Goal: Task Accomplishment & Management: Use online tool/utility

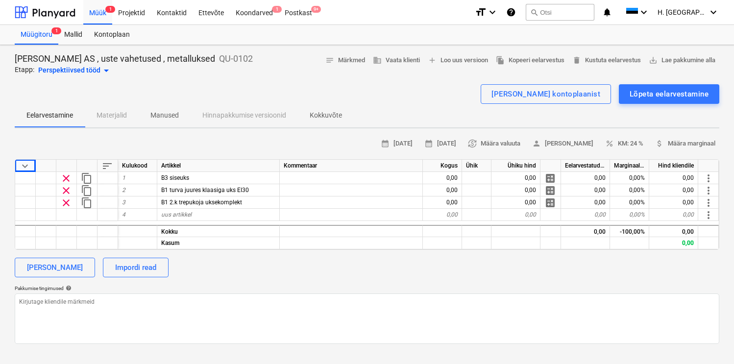
click at [365, 79] on div at bounding box center [367, 80] width 705 height 8
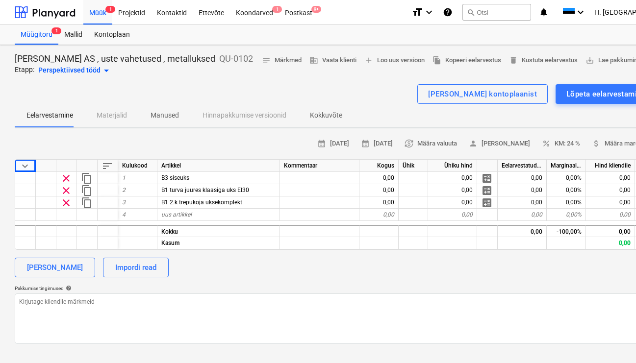
type textarea "x"
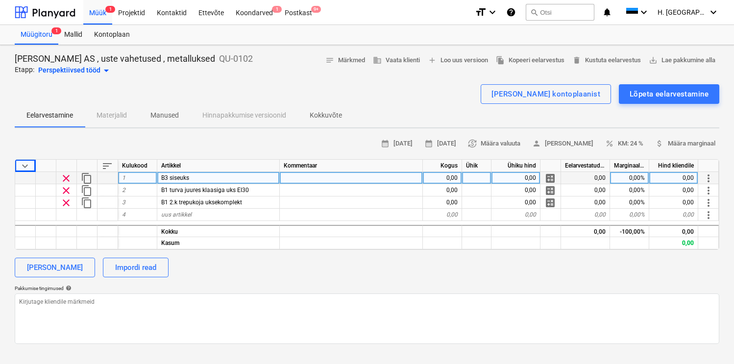
click at [453, 177] on div "0,00" at bounding box center [442, 178] width 39 height 12
type input "1"
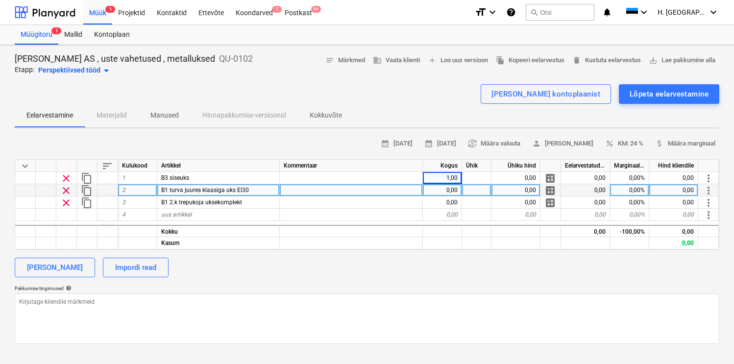
click at [448, 188] on div "0,00" at bounding box center [442, 190] width 39 height 12
click at [361, 266] on div "[PERSON_NAME] Impordi read" at bounding box center [367, 268] width 705 height 20
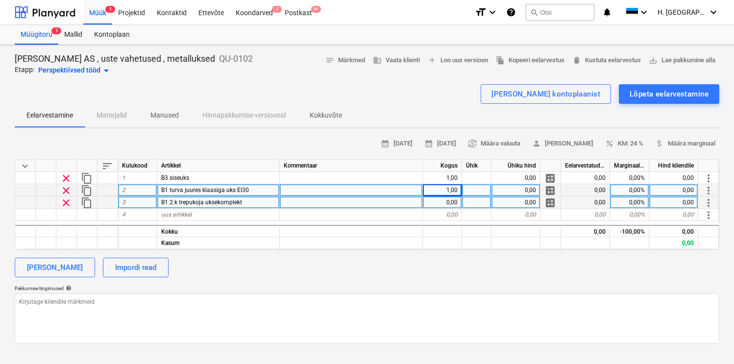
click at [446, 203] on div "0,00" at bounding box center [442, 203] width 39 height 12
type textarea "x"
click at [411, 262] on div "[PERSON_NAME] Impordi read" at bounding box center [367, 268] width 705 height 20
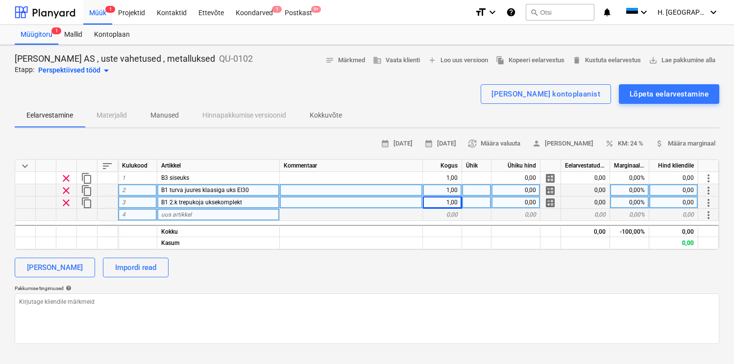
click at [208, 214] on div "uus artikkel" at bounding box center [218, 215] width 123 height 12
type input "Gaasiruumi uksed"
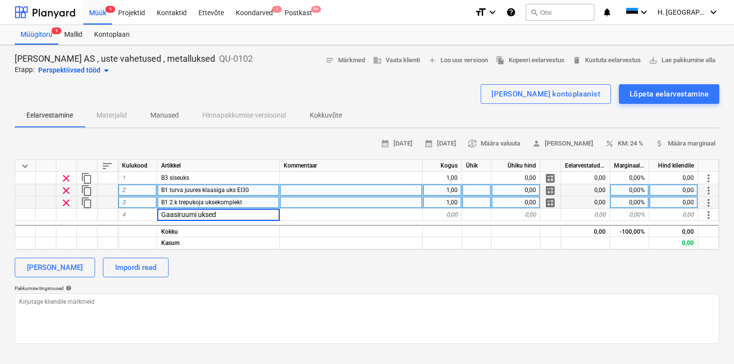
click at [409, 256] on div "calendar_month [DATE] calendar_month [DATE] currency_exchange Määra valuuta per…" at bounding box center [367, 240] width 705 height 208
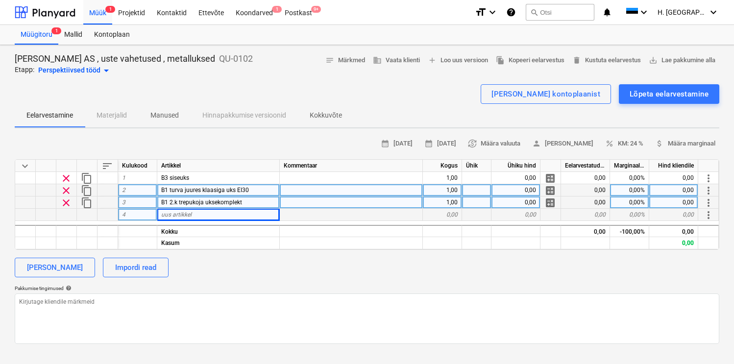
type textarea "x"
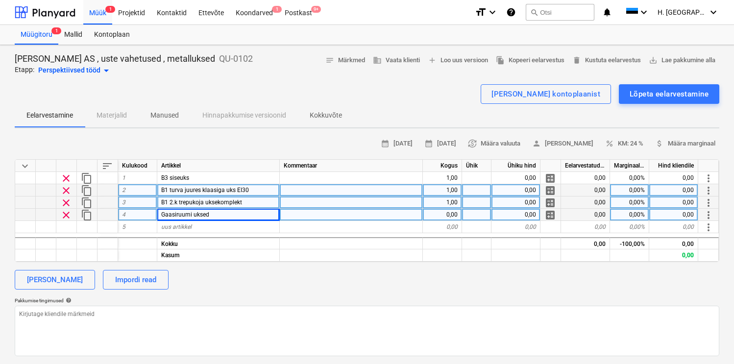
click at [438, 215] on div "0,00" at bounding box center [442, 215] width 39 height 12
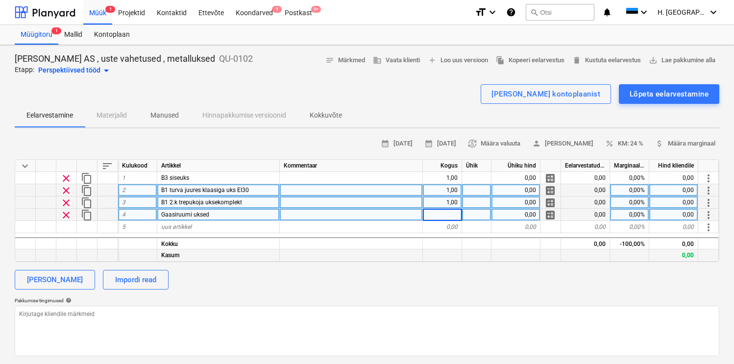
type input "2"
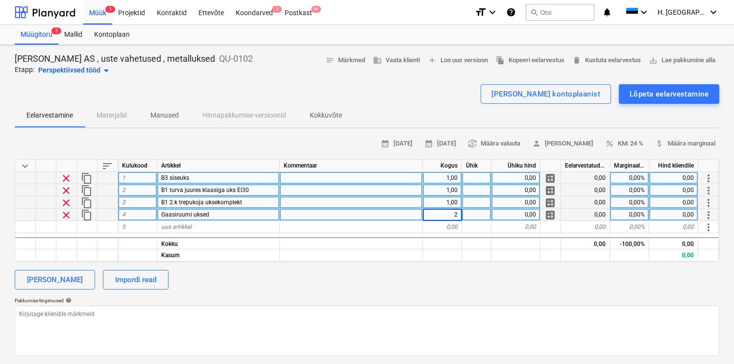
type textarea "x"
click at [475, 173] on div at bounding box center [476, 178] width 29 height 12
type input "kmp"
type textarea "x"
type input "kmp"
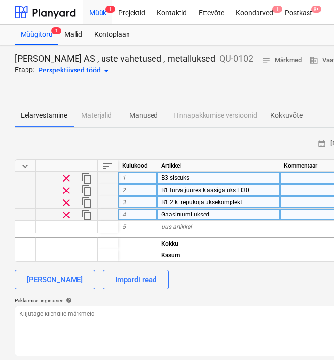
type textarea "x"
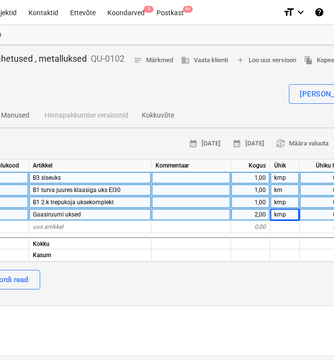
scroll to position [0, 142]
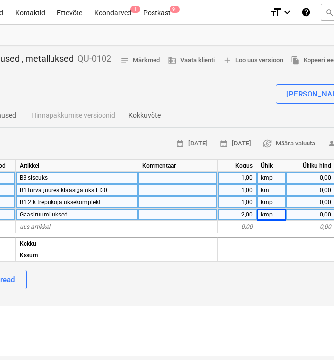
click at [285, 193] on div "km" at bounding box center [271, 190] width 29 height 12
type input "kmp"
type textarea "x"
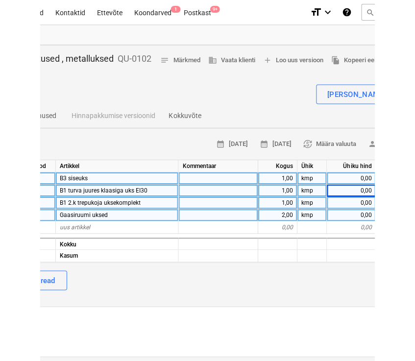
scroll to position [0, 143]
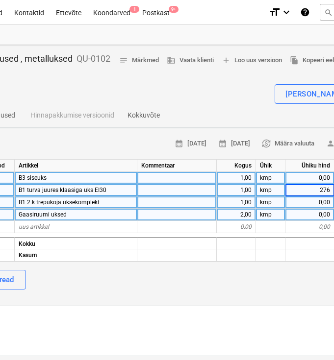
type input "2760"
type textarea "x"
click at [233, 280] on div "[PERSON_NAME] Impordi read" at bounding box center [192, 280] width 641 height 20
click at [303, 183] on div "0,00" at bounding box center [309, 178] width 49 height 12
type input "985"
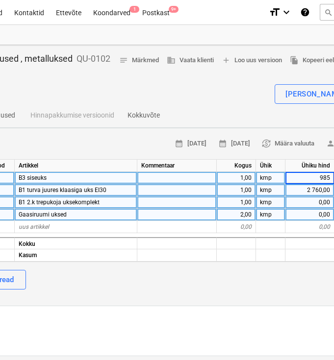
type textarea "x"
click at [307, 198] on div "0,00" at bounding box center [309, 203] width 49 height 12
type input "1185"
type textarea "x"
click at [304, 216] on div "0,00" at bounding box center [309, 215] width 49 height 12
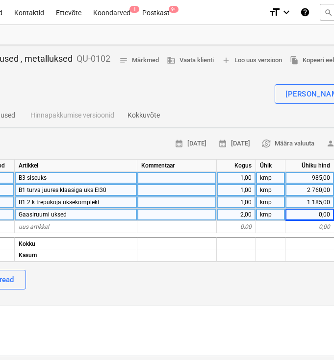
click at [249, 216] on div "2,00" at bounding box center [236, 215] width 39 height 12
type input "1"
type textarea "x"
click at [127, 211] on div "Gaasiruumi uksed" at bounding box center [76, 215] width 123 height 12
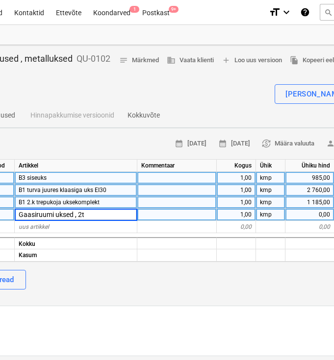
type input "Gaasiruumi uksed , 2tk"
type textarea "x"
click at [296, 215] on div "0,00" at bounding box center [309, 215] width 49 height 12
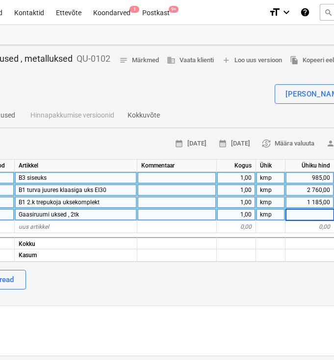
type input "1"
type input "2195"
click at [264, 285] on div "[PERSON_NAME] Impordi read" at bounding box center [192, 280] width 641 height 20
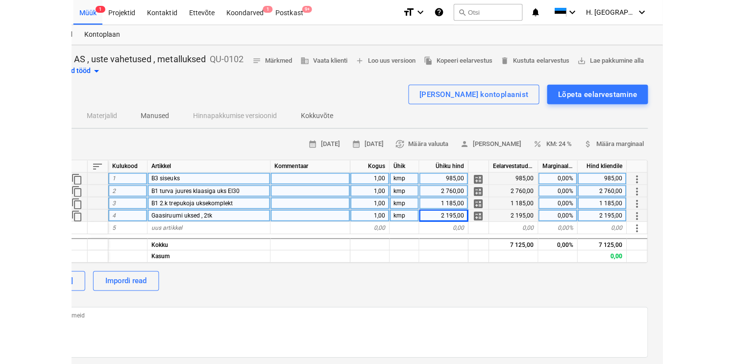
scroll to position [0, 0]
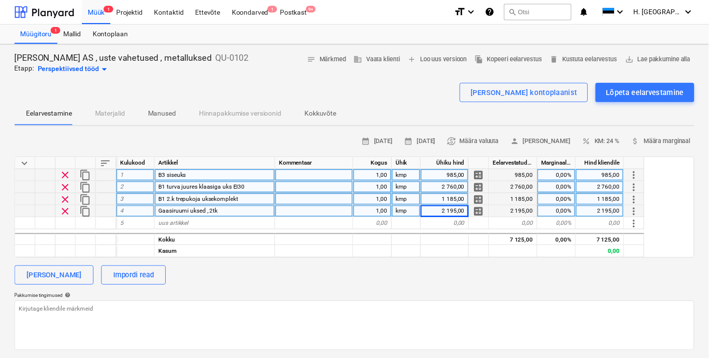
type textarea "x"
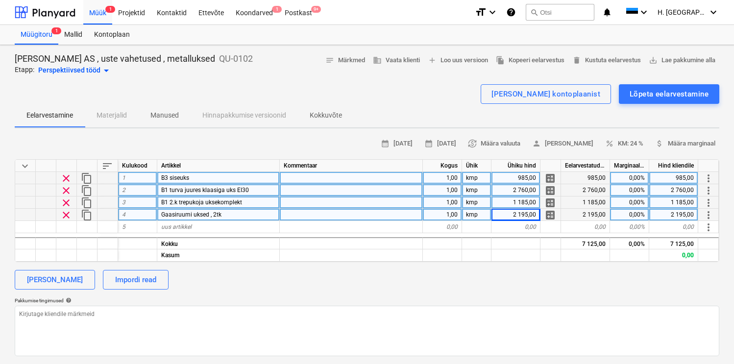
click at [499, 267] on div "calendar_month [DATE] calendar_month [DATE] currency_exchange Määra valuuta per…" at bounding box center [367, 246] width 705 height 220
click at [503, 205] on div "1 185,00" at bounding box center [516, 203] width 49 height 12
type input "1885"
type textarea "x"
click at [524, 277] on div "[PERSON_NAME] Impordi read" at bounding box center [367, 280] width 705 height 20
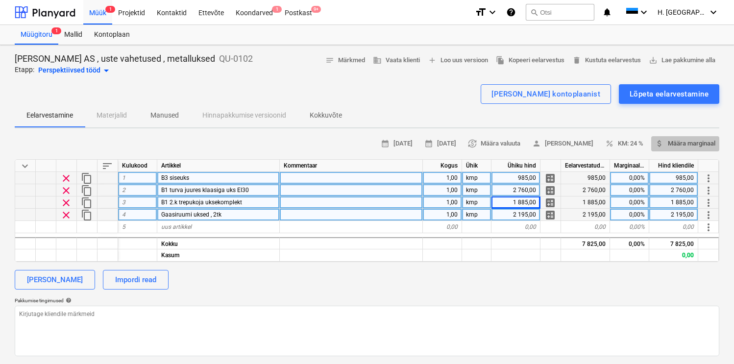
click at [680, 142] on span "attach_money Määra marginaal" at bounding box center [685, 143] width 60 height 11
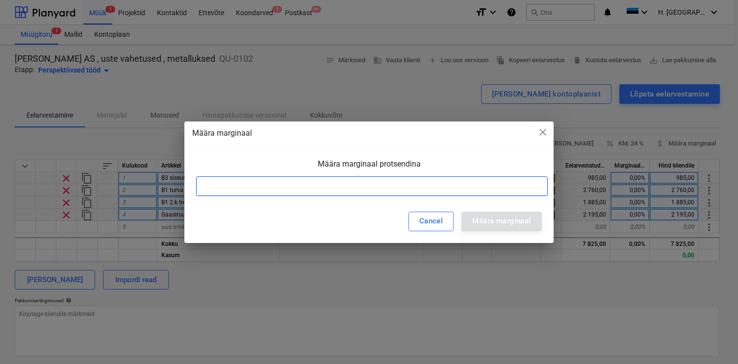
click at [483, 183] on input at bounding box center [371, 186] width 351 height 20
type input "22"
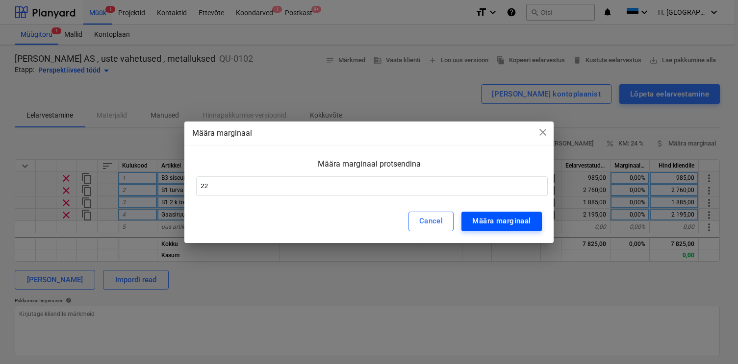
click at [519, 222] on div "Määra marginaal" at bounding box center [501, 221] width 58 height 13
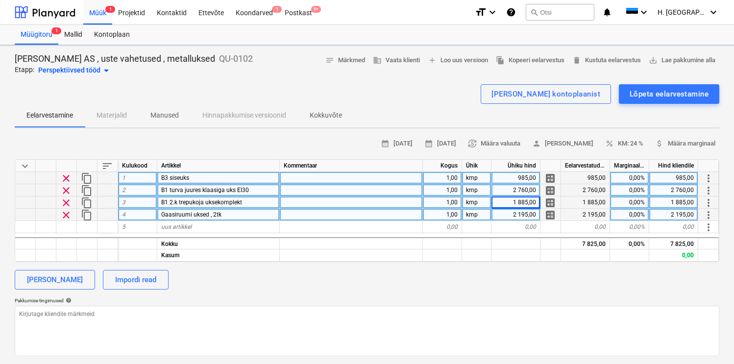
type textarea "x"
click at [246, 182] on div "B3 siseuks" at bounding box center [218, 178] width 123 height 12
click at [336, 271] on div "[PERSON_NAME] Impordi read" at bounding box center [367, 280] width 705 height 20
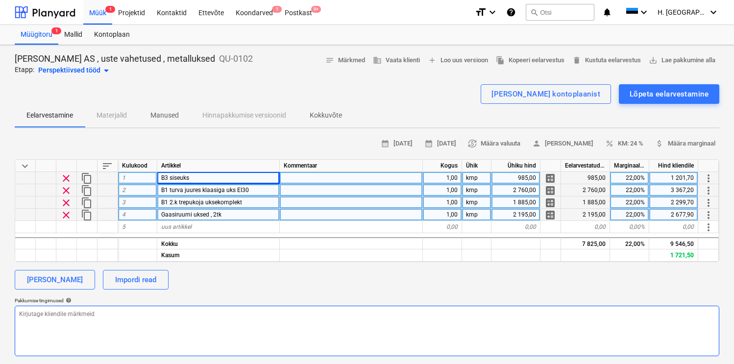
click at [208, 320] on textarea at bounding box center [367, 331] width 705 height 50
type textarea "A"
type textarea "x"
type textarea "Ar"
type textarea "x"
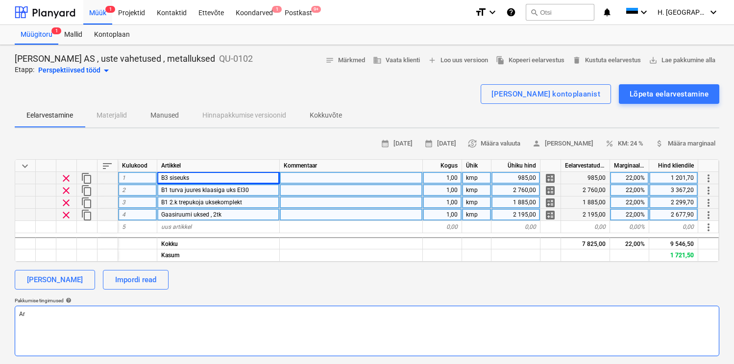
type textarea "Arv"
type textarea "x"
type textarea "Arve"
type textarea "x"
type textarea "Arves"
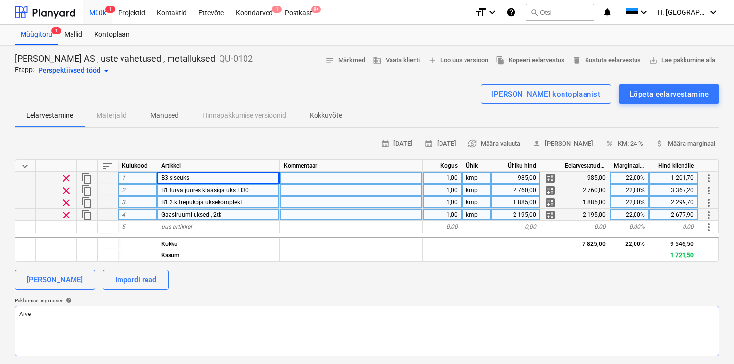
type textarea "x"
type textarea "Arvest"
type textarea "x"
type textarea "Arvesta"
type textarea "x"
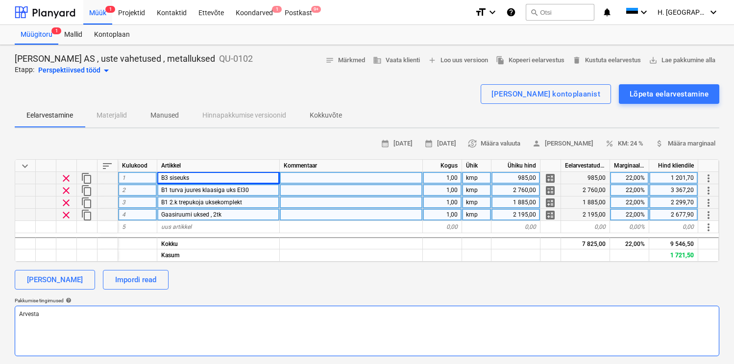
type textarea "Arvestat"
type textarea "x"
type textarea "Arvestatd"
type textarea "x"
type textarea "Arvestatd"
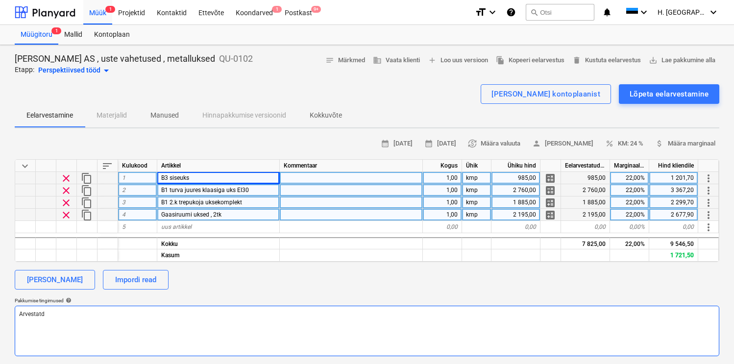
type textarea "x"
type textarea "Arvestatd"
type textarea "x"
type textarea "Arvestat"
type textarea "x"
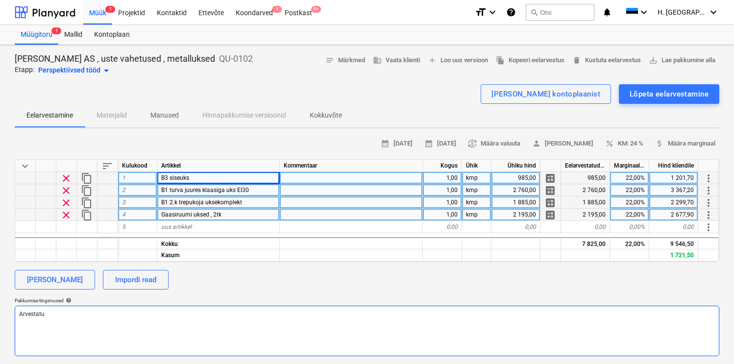
type textarea "Arvestatud"
type textarea "x"
type textarea "Arvestatud"
type textarea "x"
type textarea "Arvestatud k"
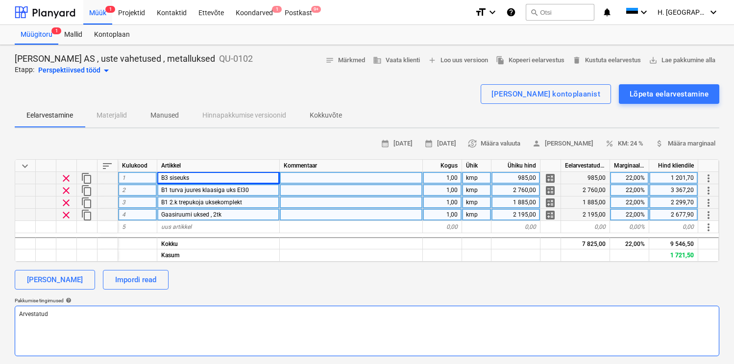
type textarea "x"
type textarea "Arvestatud ka"
type textarea "x"
type textarea "Arvestatud ka"
type textarea "x"
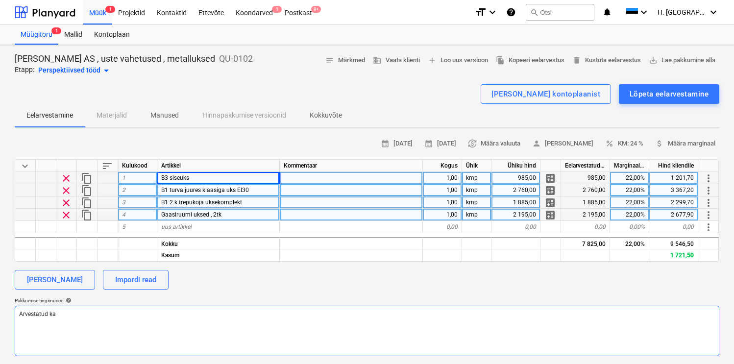
type textarea "Arvestatud ka u"
type textarea "x"
type textarea "Arvestatud ka [GEOGRAPHIC_DATA]"
type textarea "x"
type textarea "Arvestatud ka uks"
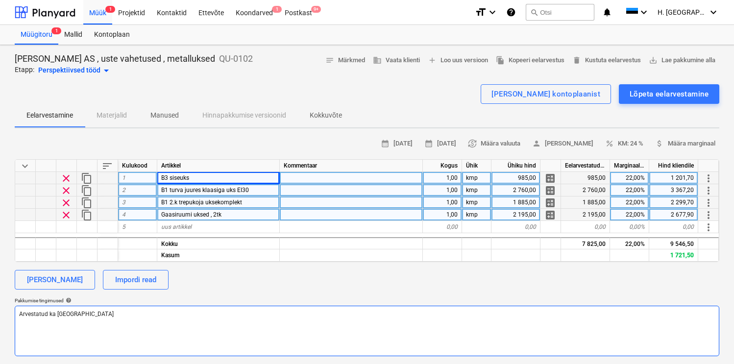
type textarea "x"
type textarea "Arvestatud ka ukse"
type textarea "x"
type textarea "Arvestatud ka uksep"
type textarea "x"
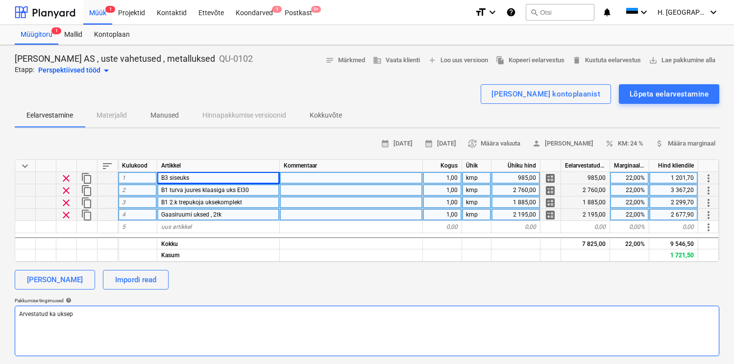
type textarea "Arvestatud ka uksepa"
type textarea "x"
type textarea "Arvestatud ka uksepal"
type textarea "x"
type textarea "Arvestatud ka uksepale"
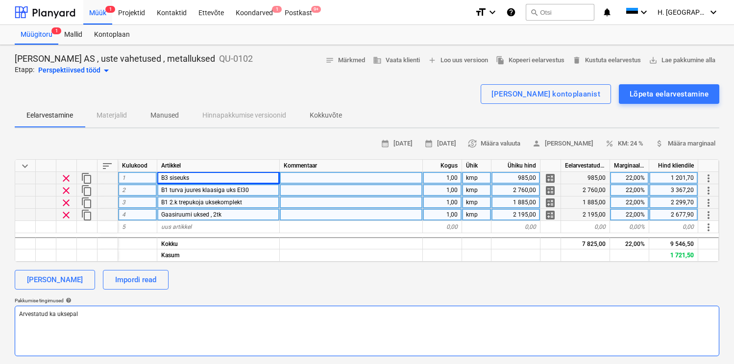
type textarea "x"
type textarea "Arvestatud ka uksepaled"
type textarea "x"
type textarea "Arvestatud ka uksepalede"
type textarea "x"
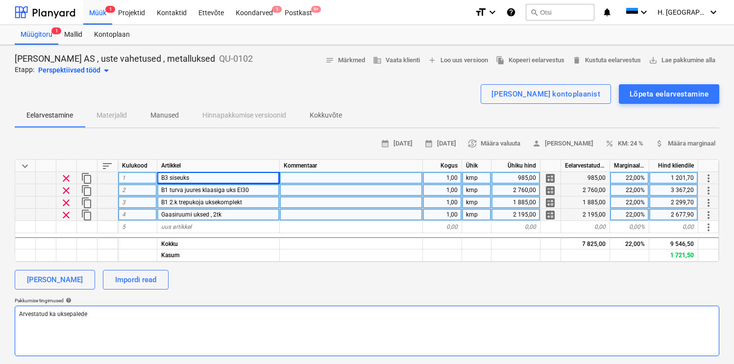
type textarea "Arvestatud ka uksepalede"
type textarea "x"
type textarea "Arvestatud ka uksepalede t"
type textarea "x"
type textarea "Arvestatud ka uksepalede ta"
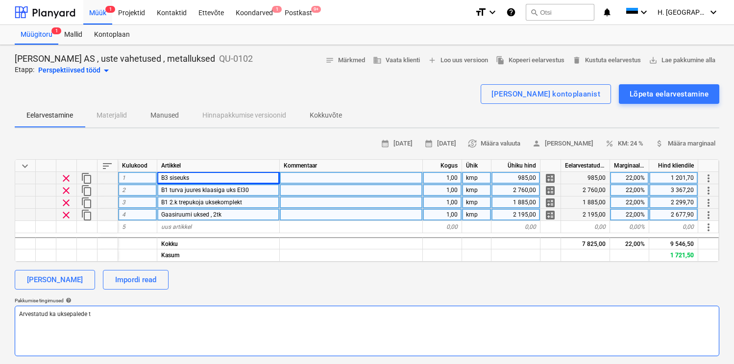
type textarea "x"
type textarea "Arvestatud ka uksepalede taa"
type textarea "x"
type textarea "Arvestatud ka uksepalede taas"
type textarea "x"
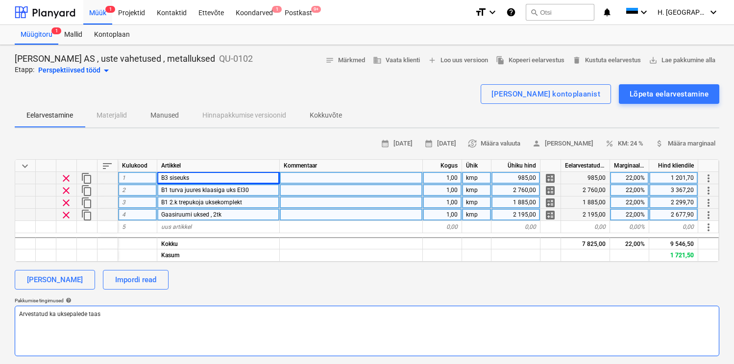
type textarea "Arvestatud ka uksepalede taast"
type textarea "x"
type textarea "Arvestatud ka uksepalede taasta"
type textarea "x"
type textarea "Arvestatud ka uksepalede taastam"
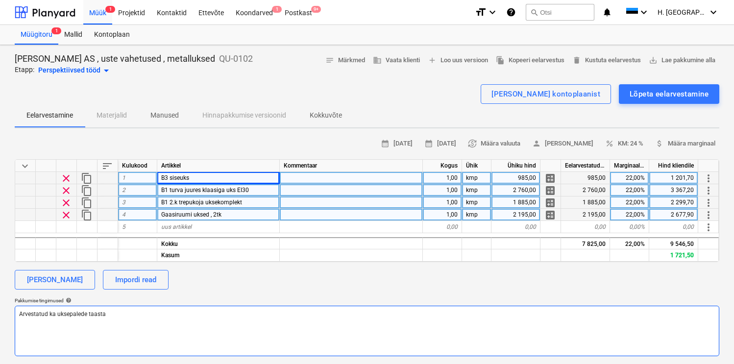
type textarea "x"
type textarea "Arvestatud ka uksepalede taastami"
type textarea "x"
type textarea "Arvestatud ka uksepalede taastamis"
type textarea "x"
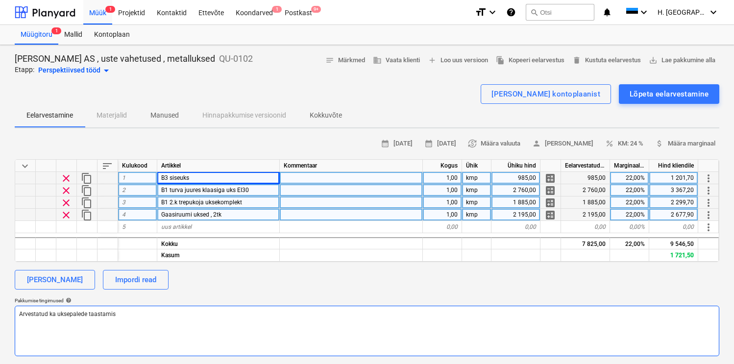
type textarea "Arvestatud ka uksepalede taastamise"
type textarea "x"
type textarea "Arvestatud ka uksepalede taastamised"
type textarea "x"
type textarea "Arvestatud ka uksepalede taastamised."
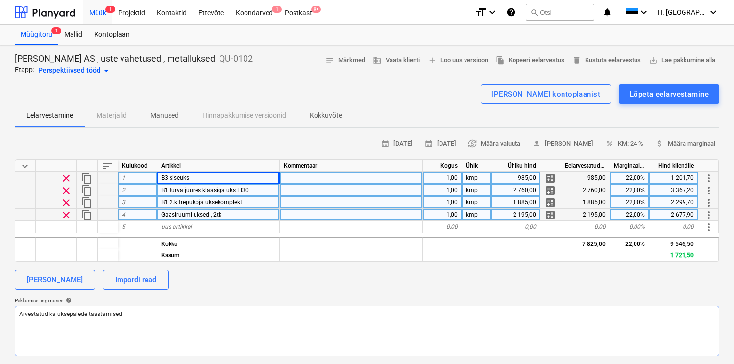
type textarea "x"
type textarea "Arvestatud ka uksepalede taastamised."
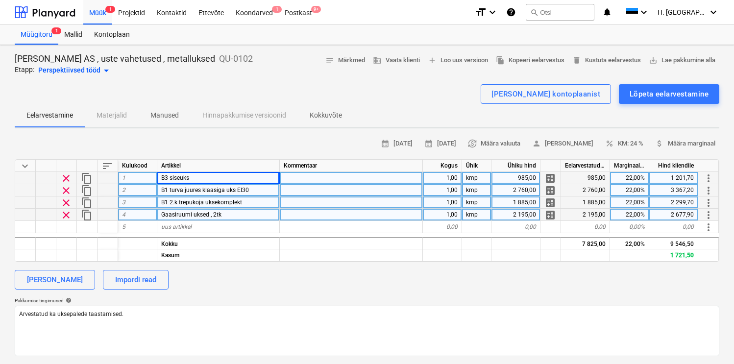
click at [507, 180] on div "985,00" at bounding box center [516, 178] width 49 height 12
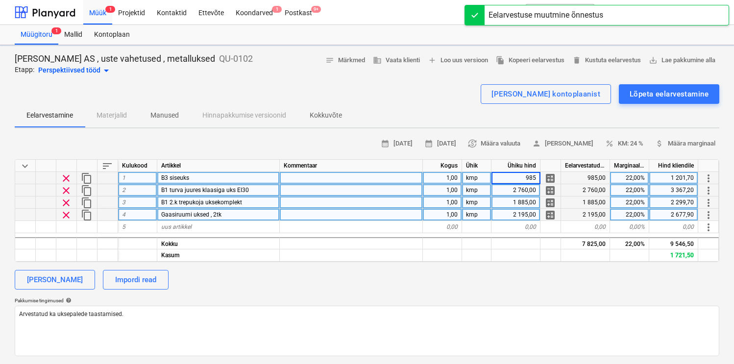
type textarea "x"
type input "1185"
type textarea "x"
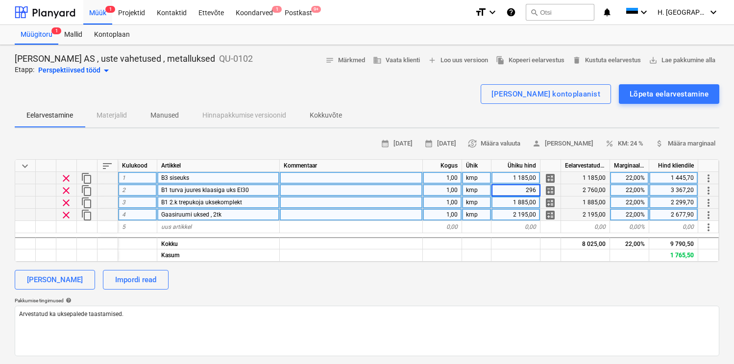
type input "2960"
type textarea "x"
type input "2005"
type textarea "x"
type input "2395"
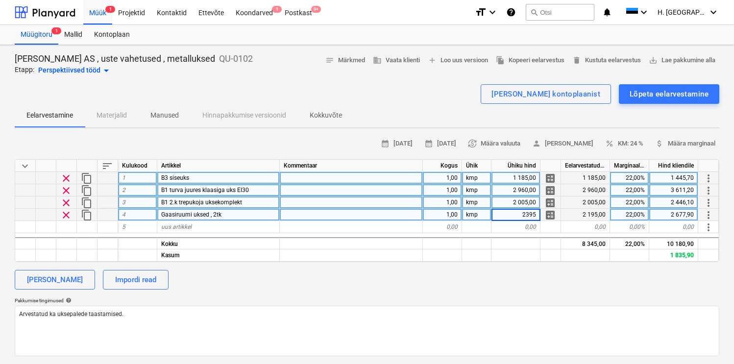
type textarea "x"
click at [529, 289] on div "calendar_month [DATE] calendar_month [DATE] currency_exchange Määra valuuta per…" at bounding box center [367, 246] width 705 height 220
click at [695, 143] on span "attach_money Määra marginaal" at bounding box center [685, 143] width 60 height 11
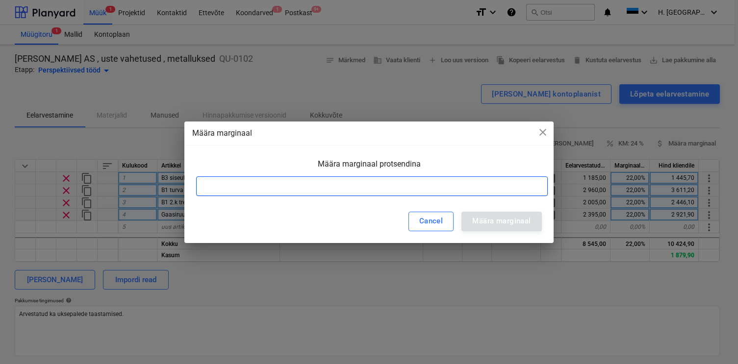
click at [518, 184] on input at bounding box center [371, 186] width 351 height 20
type input "22"
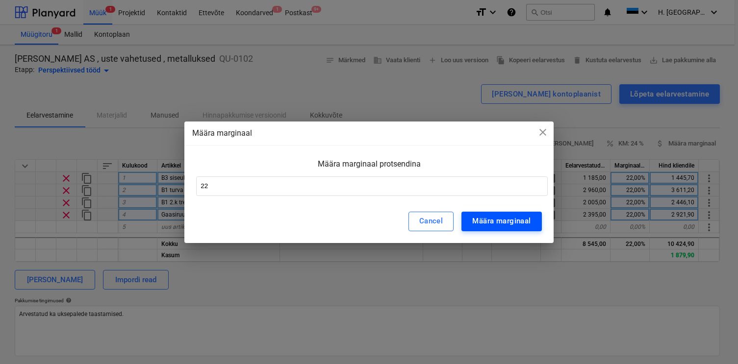
click at [517, 219] on div "Määra marginaal" at bounding box center [501, 221] width 58 height 13
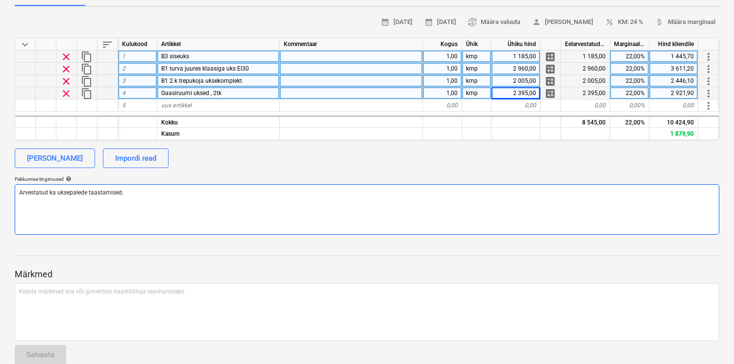
scroll to position [109, 0]
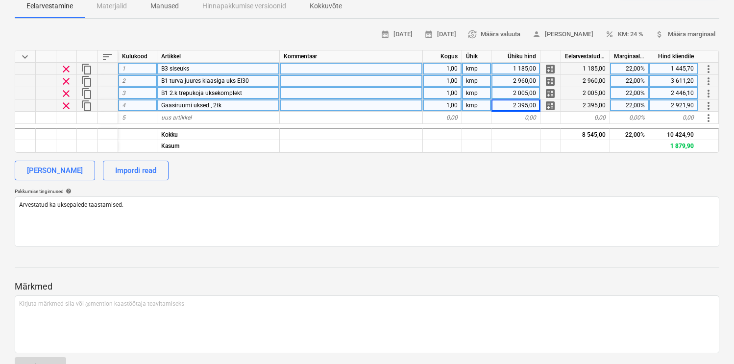
click at [515, 177] on div "[PERSON_NAME] Impordi read" at bounding box center [367, 171] width 705 height 20
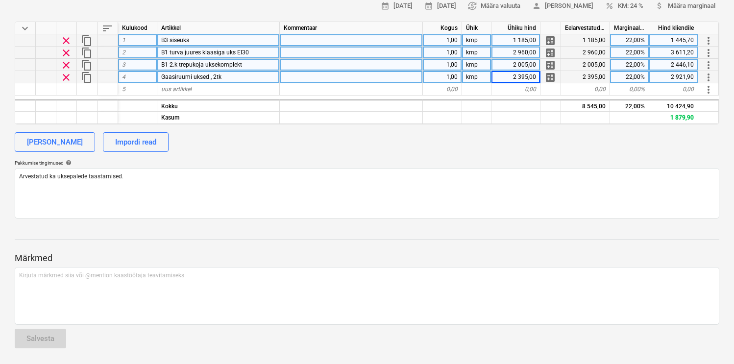
scroll to position [0, 0]
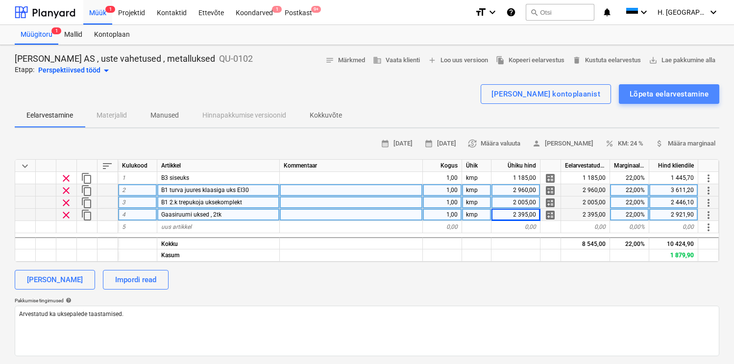
click at [647, 96] on div "Lõpeta eelarvestamine" at bounding box center [669, 94] width 79 height 13
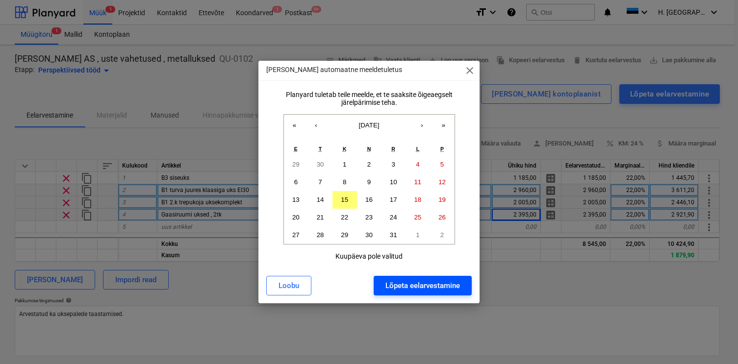
click at [428, 280] on div "Lõpeta eelarvestamine" at bounding box center [422, 285] width 74 height 13
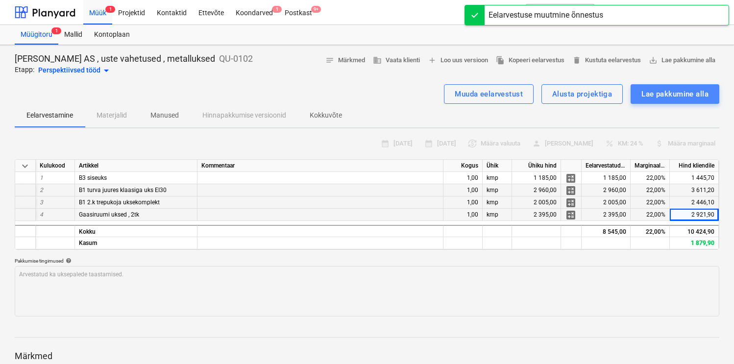
click at [659, 94] on div "Lae pakkumine alla" at bounding box center [675, 94] width 67 height 13
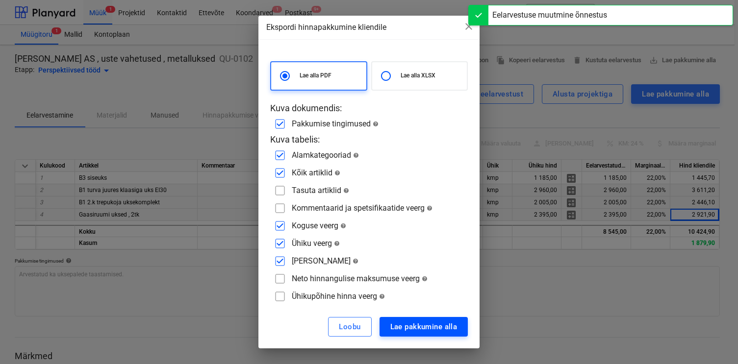
click at [455, 324] on div "Lae pakkumine alla" at bounding box center [423, 327] width 67 height 13
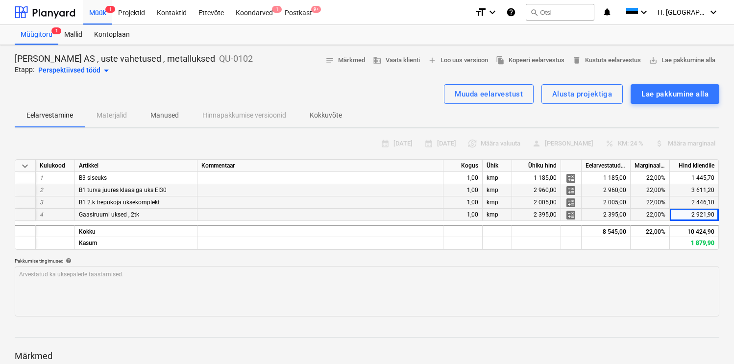
click at [81, 66] on div "Perspektiivsed tööd arrow_drop_down" at bounding box center [75, 71] width 74 height 12
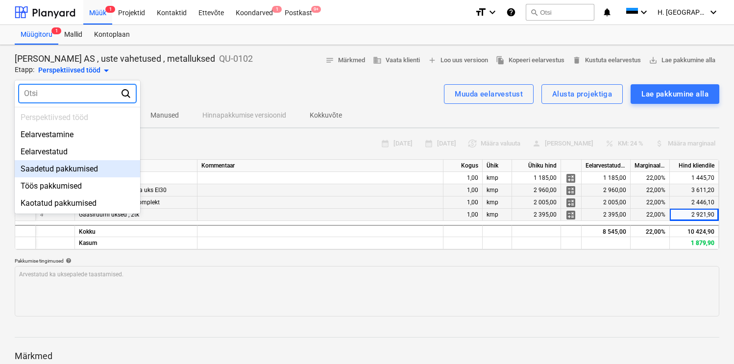
click at [54, 163] on div "Saadetud pakkumised" at bounding box center [77, 168] width 125 height 17
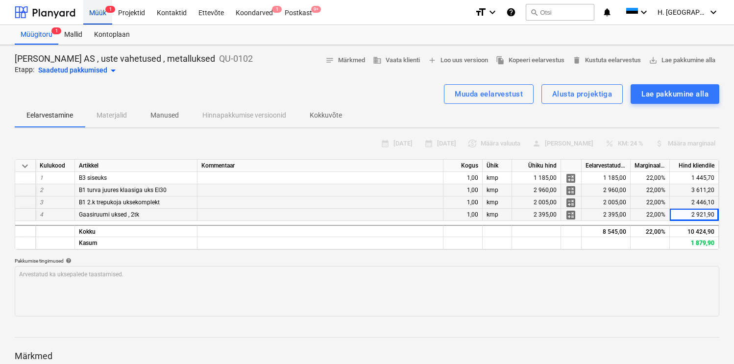
click at [103, 15] on div "Müük 1" at bounding box center [97, 12] width 29 height 25
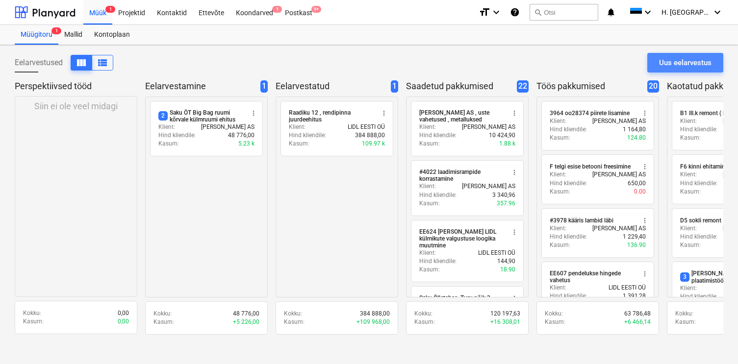
click at [683, 67] on div "Uus eelarvestus" at bounding box center [685, 62] width 52 height 13
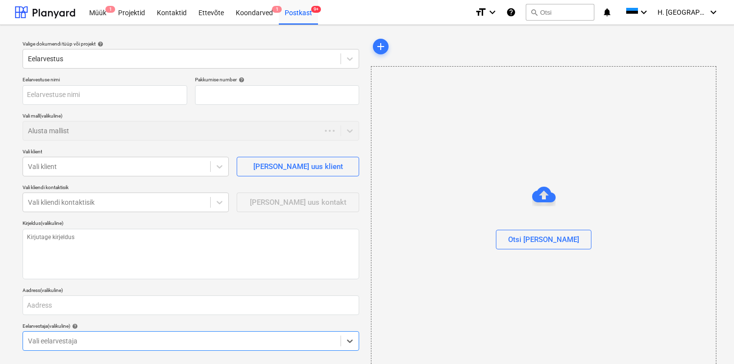
type textarea "x"
type input "QU-0103"
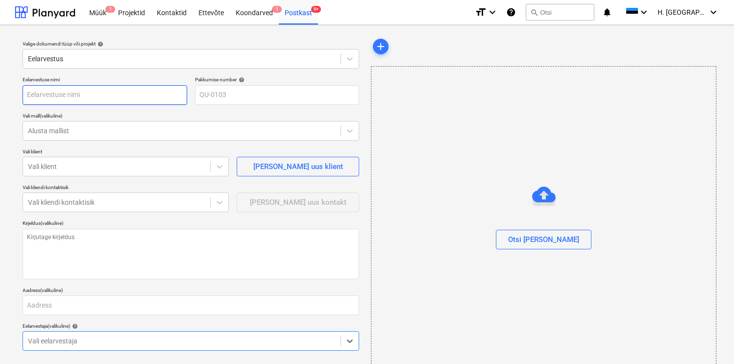
click at [121, 93] on input "text" at bounding box center [105, 95] width 165 height 20
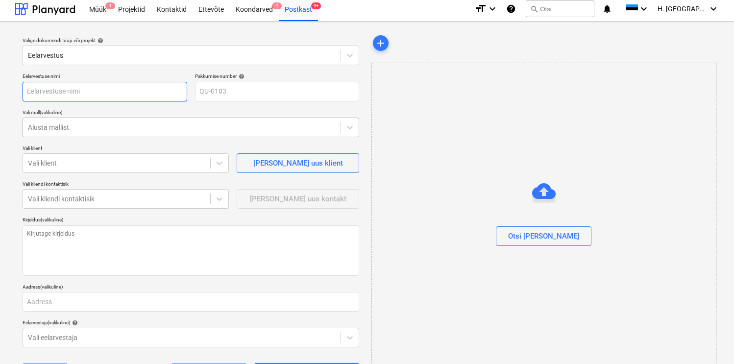
scroll to position [4, 0]
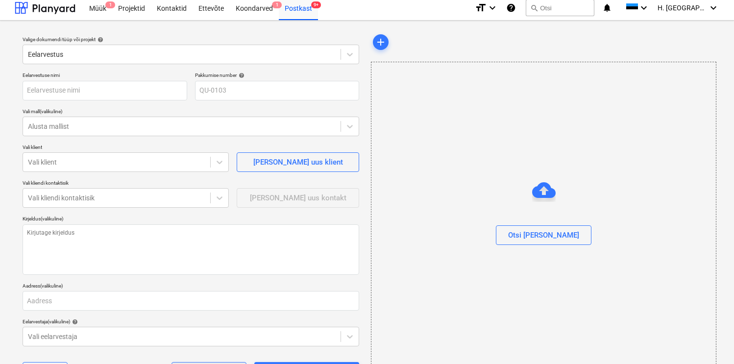
type textarea "x"
